Goal: Task Accomplishment & Management: Use online tool/utility

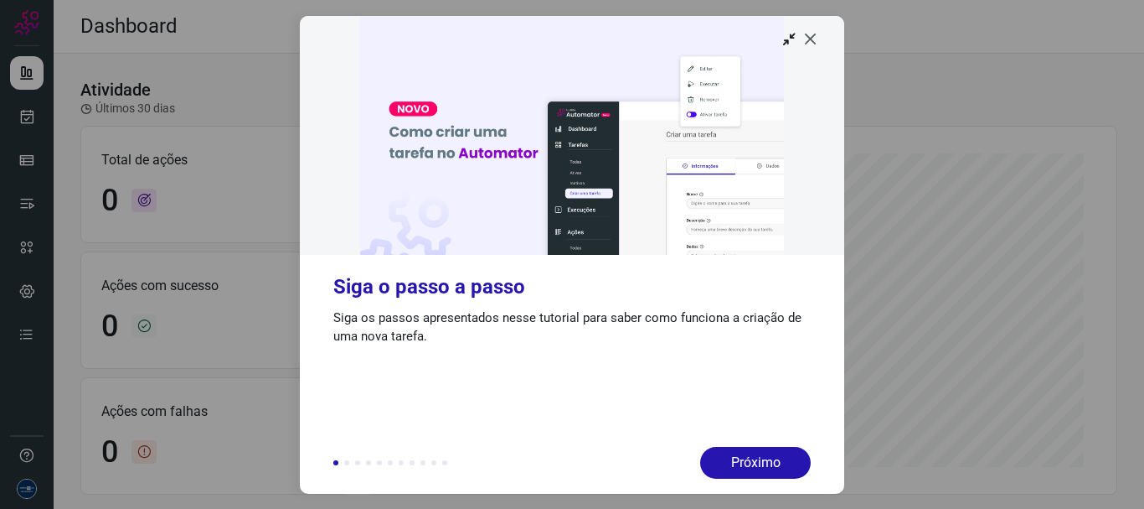
click at [814, 38] on icon at bounding box center [811, 38] width 17 height 17
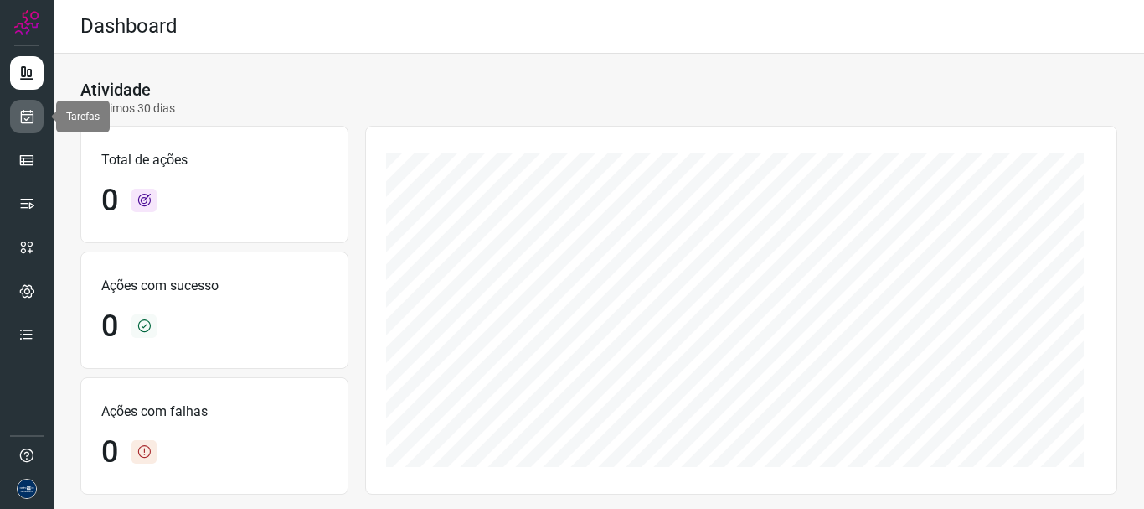
click at [24, 112] on icon at bounding box center [27, 116] width 18 height 17
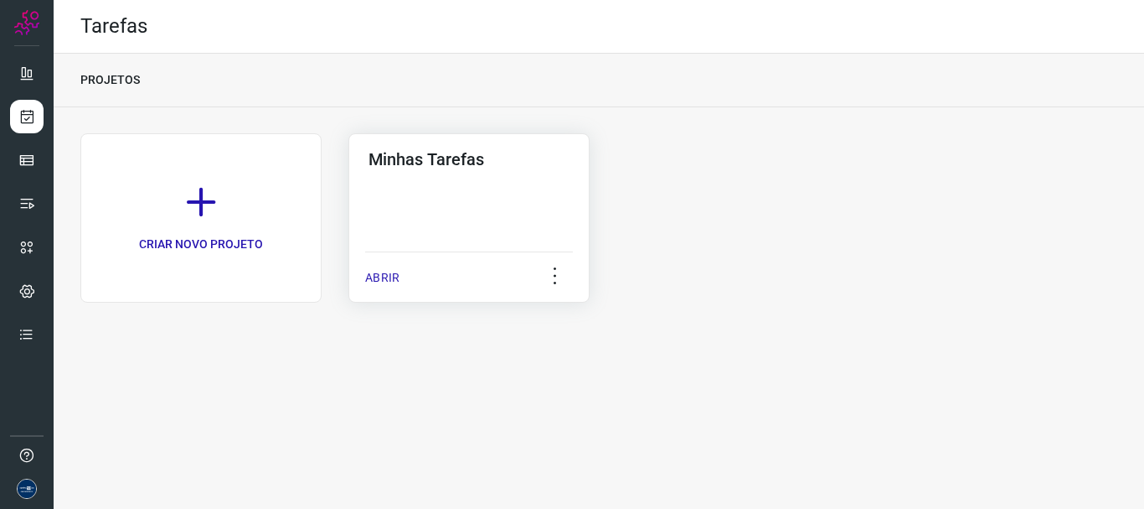
click at [379, 269] on p "ABRIR" at bounding box center [382, 278] width 34 height 18
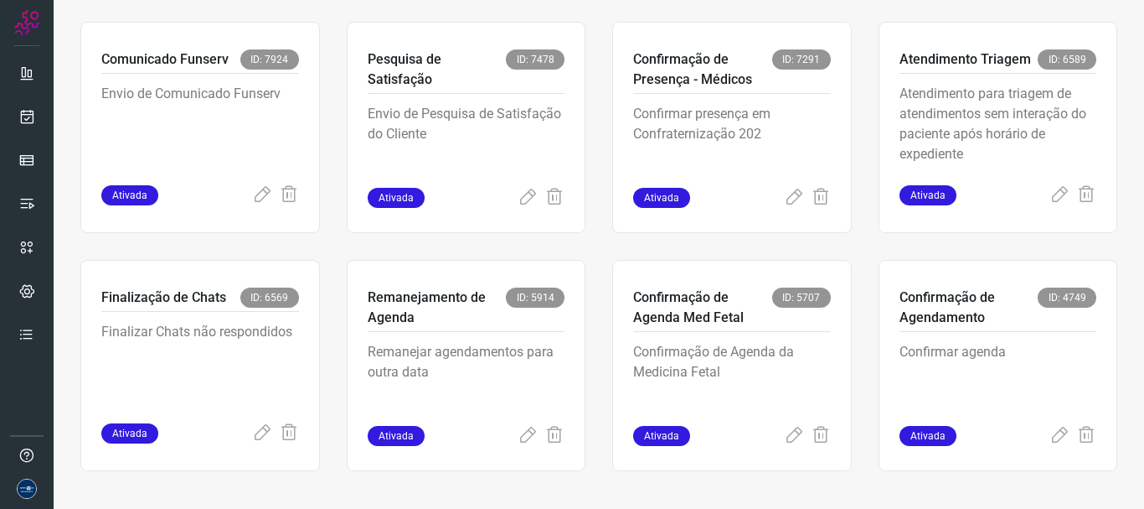
scroll to position [354, 0]
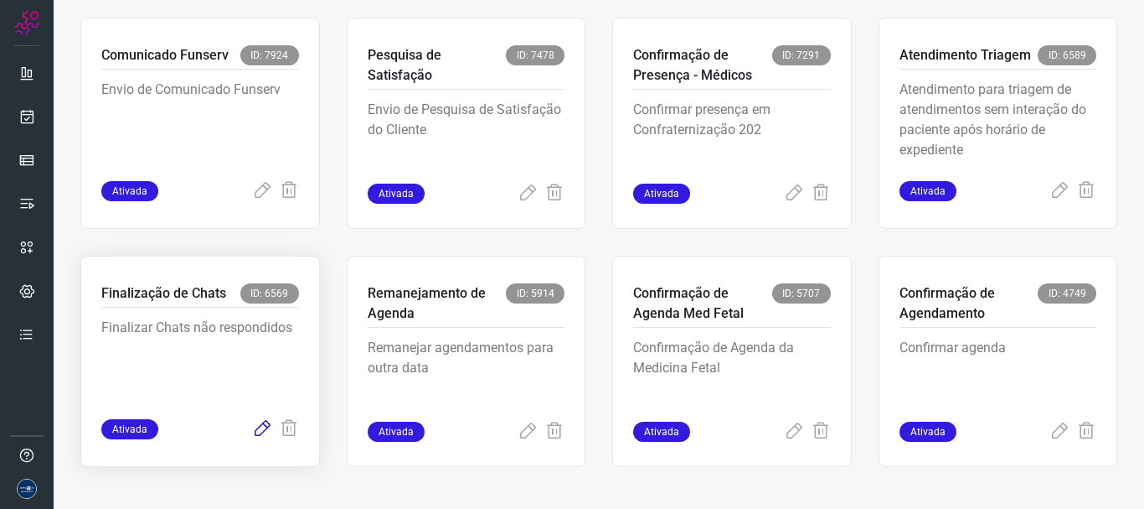
click at [254, 434] on icon at bounding box center [262, 429] width 20 height 20
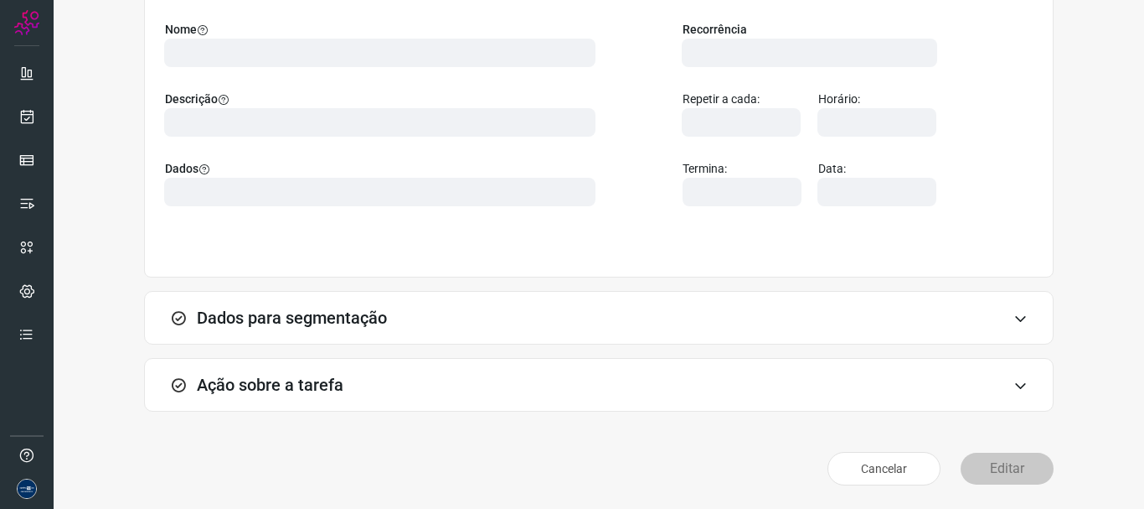
scroll to position [146, 0]
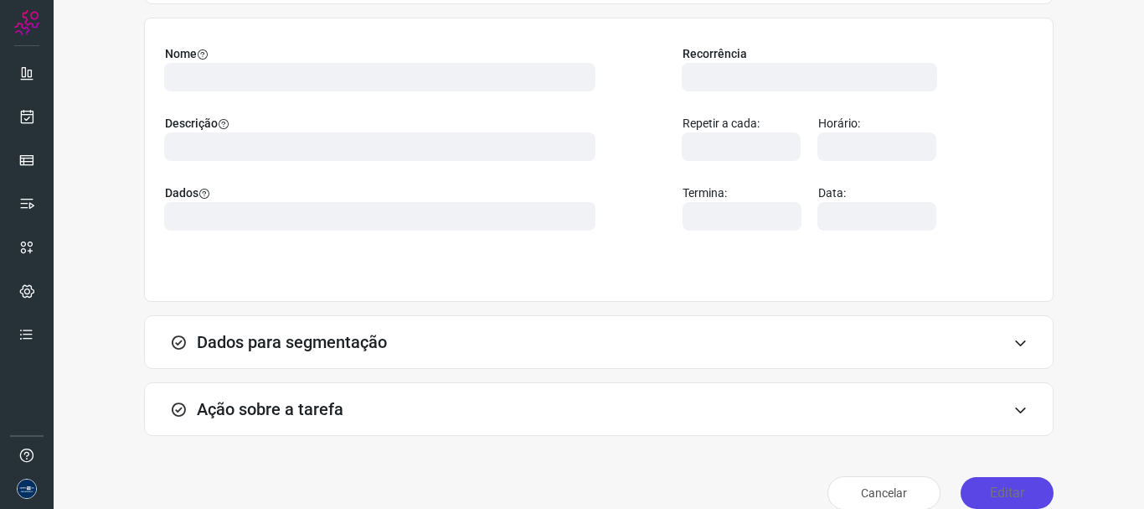
click at [1009, 493] on button "Editar" at bounding box center [1007, 493] width 93 height 32
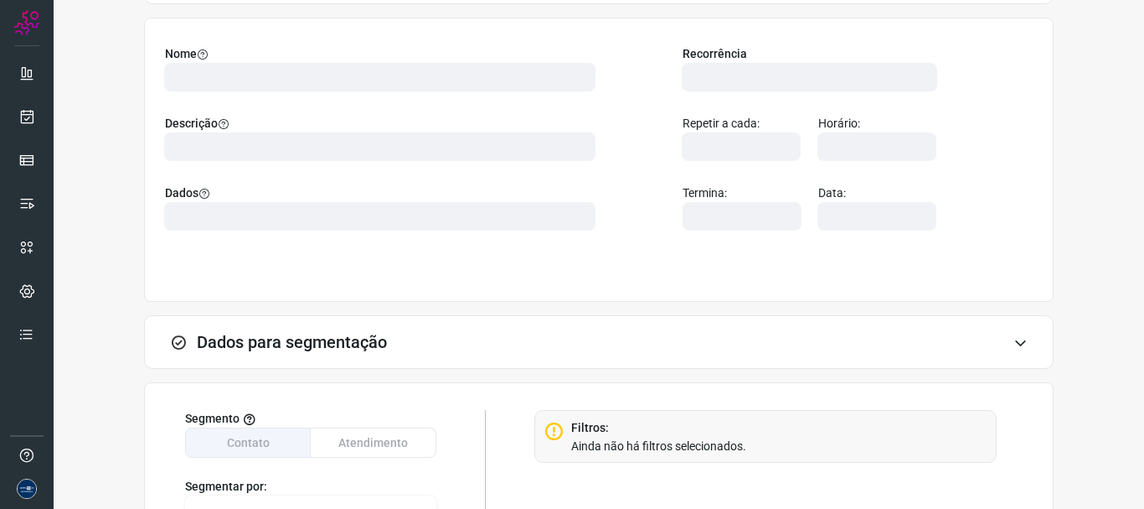
radio input "false"
radio input "true"
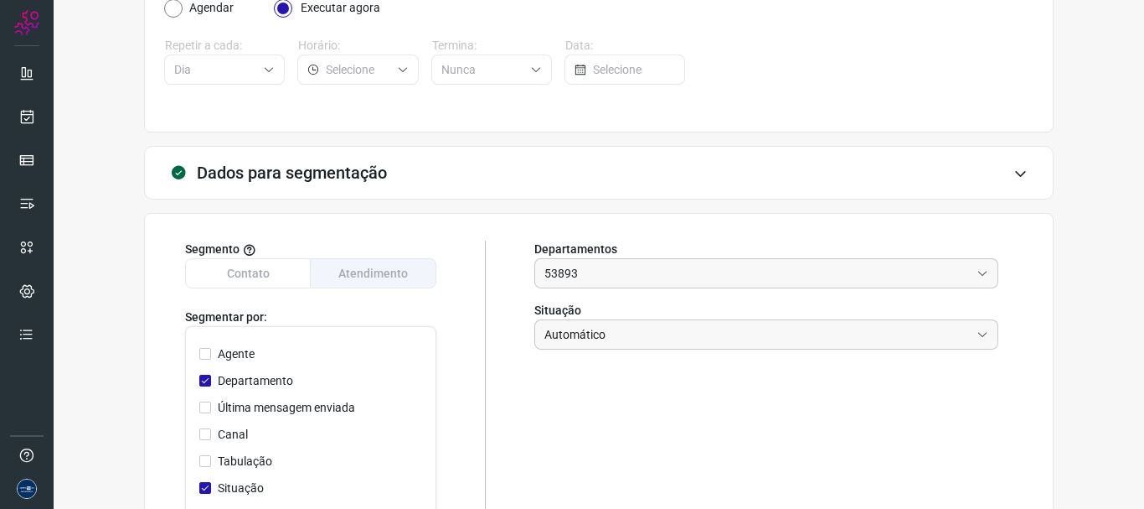
scroll to position [543, 0]
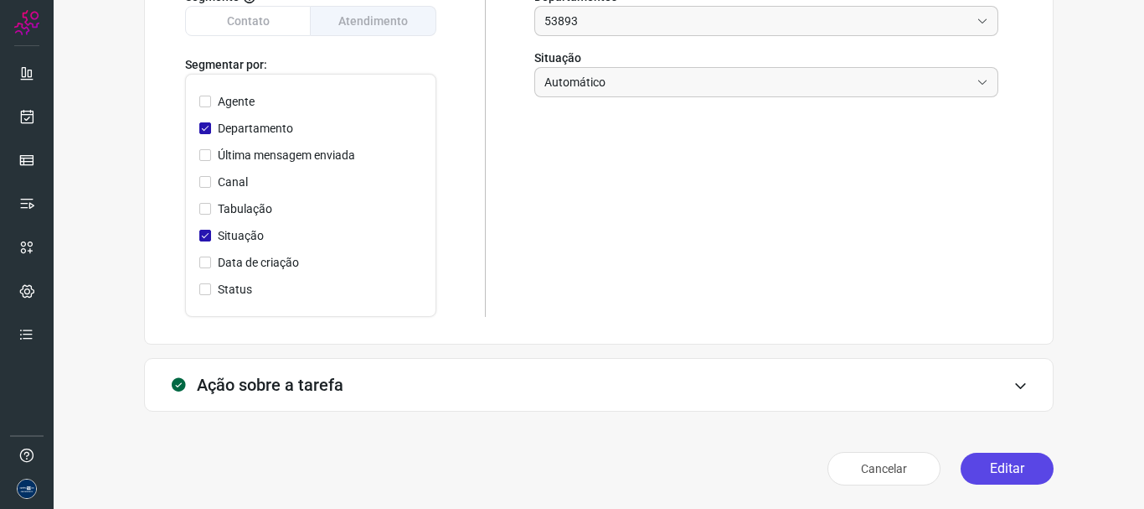
click at [982, 478] on button "Editar" at bounding box center [1007, 468] width 93 height 32
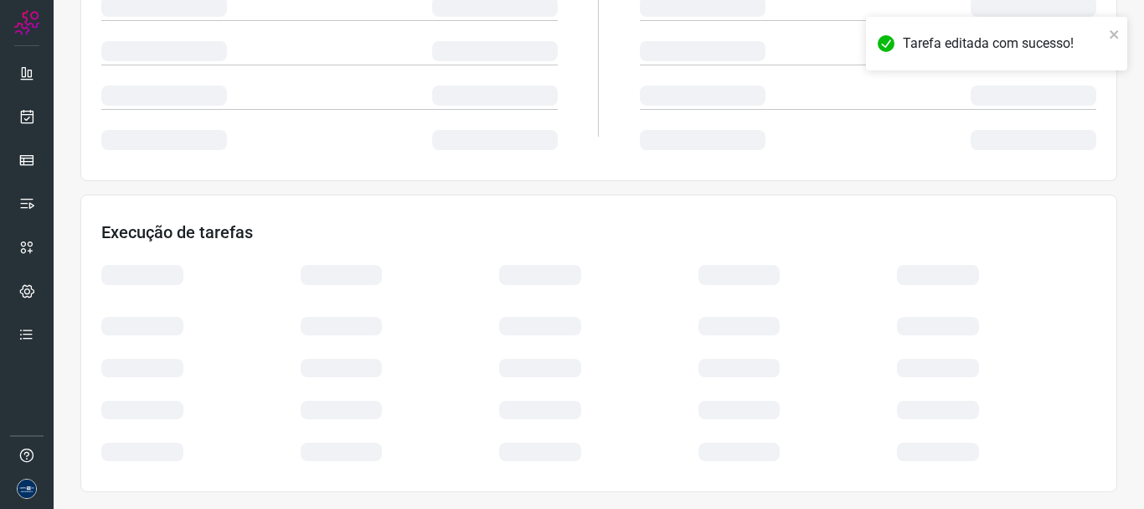
scroll to position [357, 0]
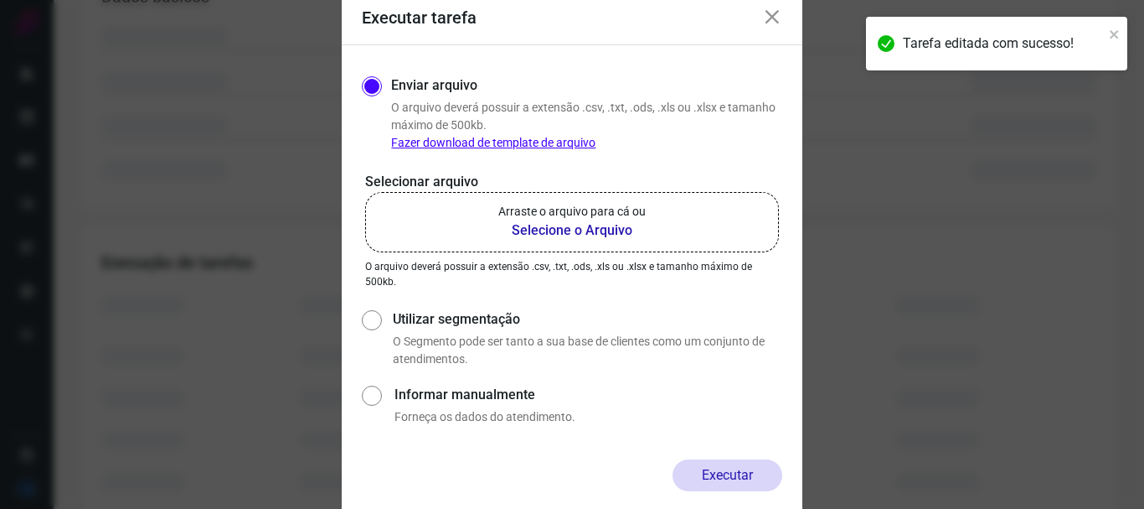
click at [477, 318] on label "Utilizar segmentação" at bounding box center [588, 319] width 390 height 20
click at [379, 318] on input "Utilizar segmentação" at bounding box center [371, 337] width 18 height 62
radio input "true"
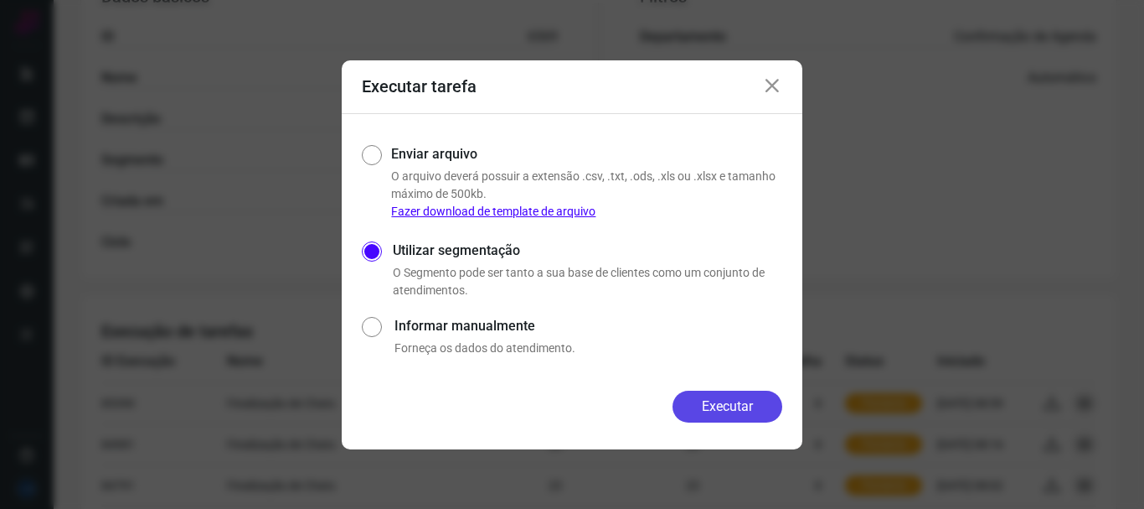
click at [754, 415] on button "Executar" at bounding box center [728, 406] width 110 height 32
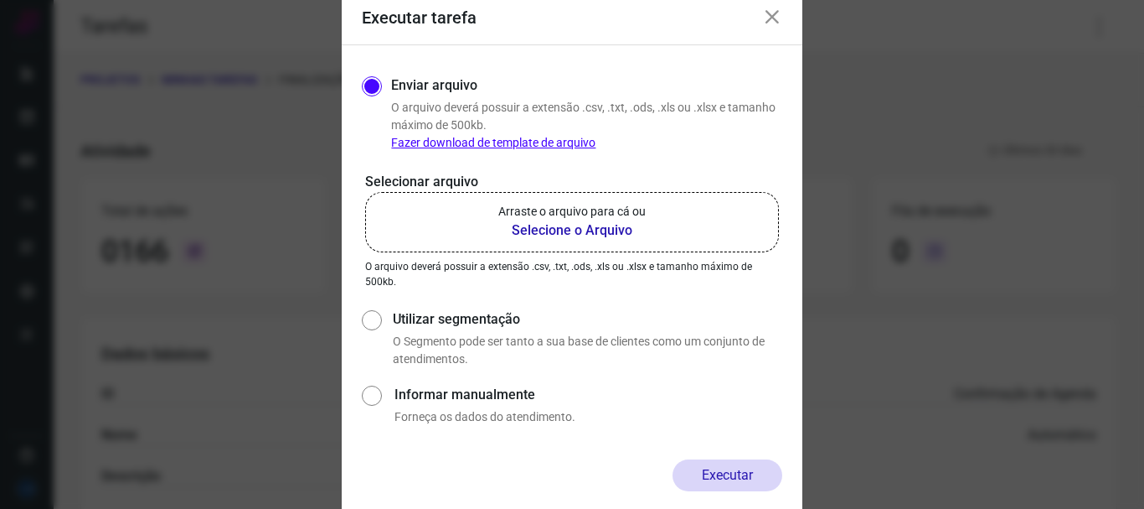
click at [766, 19] on icon at bounding box center [772, 18] width 20 height 20
